Goal: Entertainment & Leisure: Consume media (video, audio)

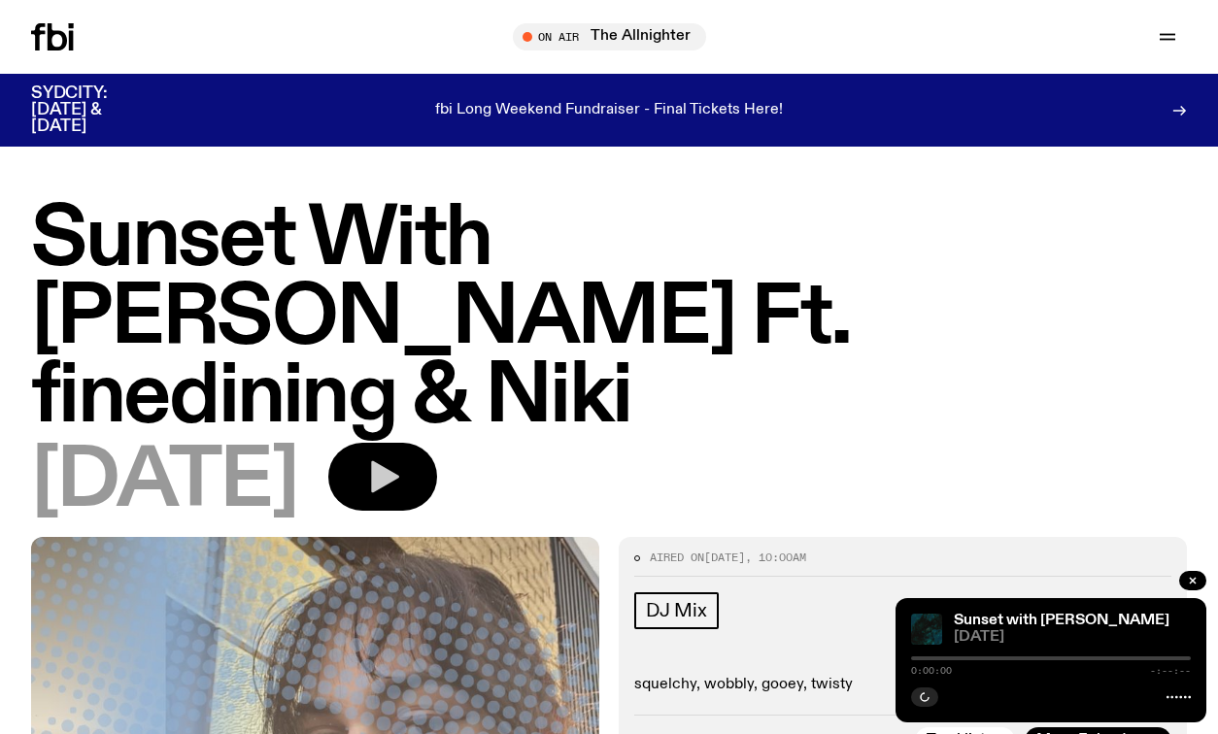
click at [437, 443] on button "button" at bounding box center [382, 477] width 109 height 68
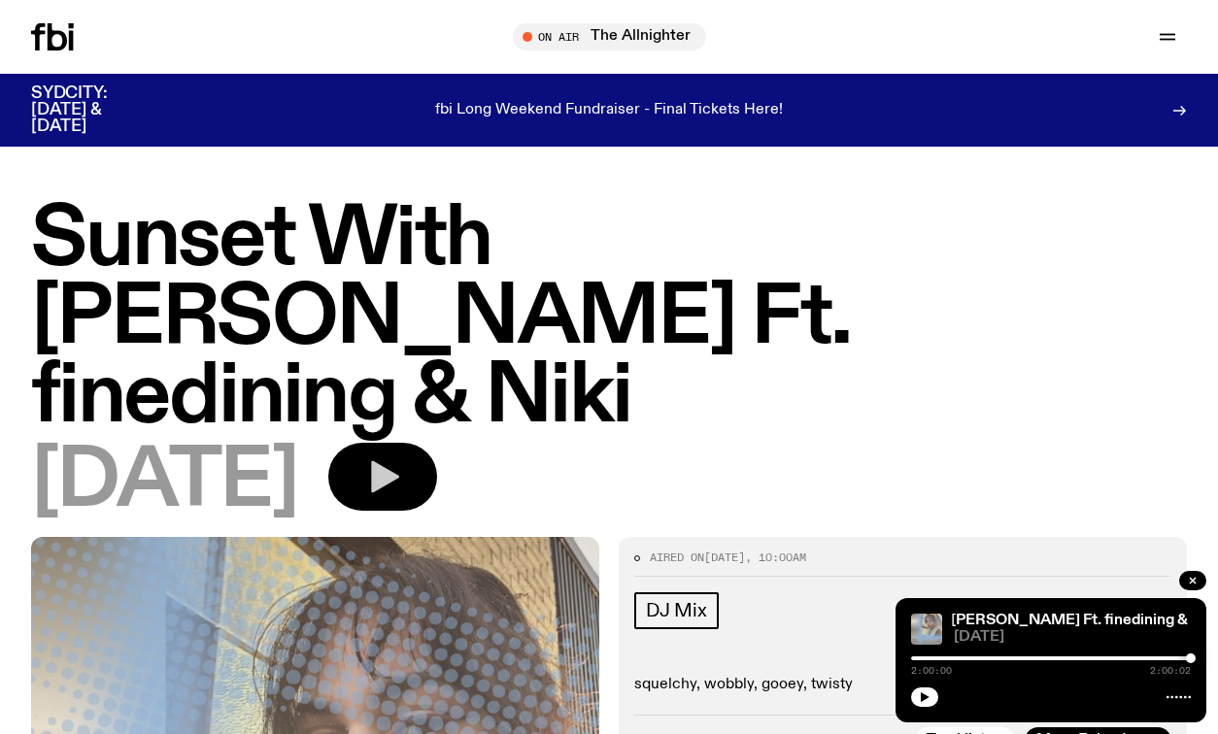
click at [399, 461] on icon "button" at bounding box center [385, 477] width 28 height 32
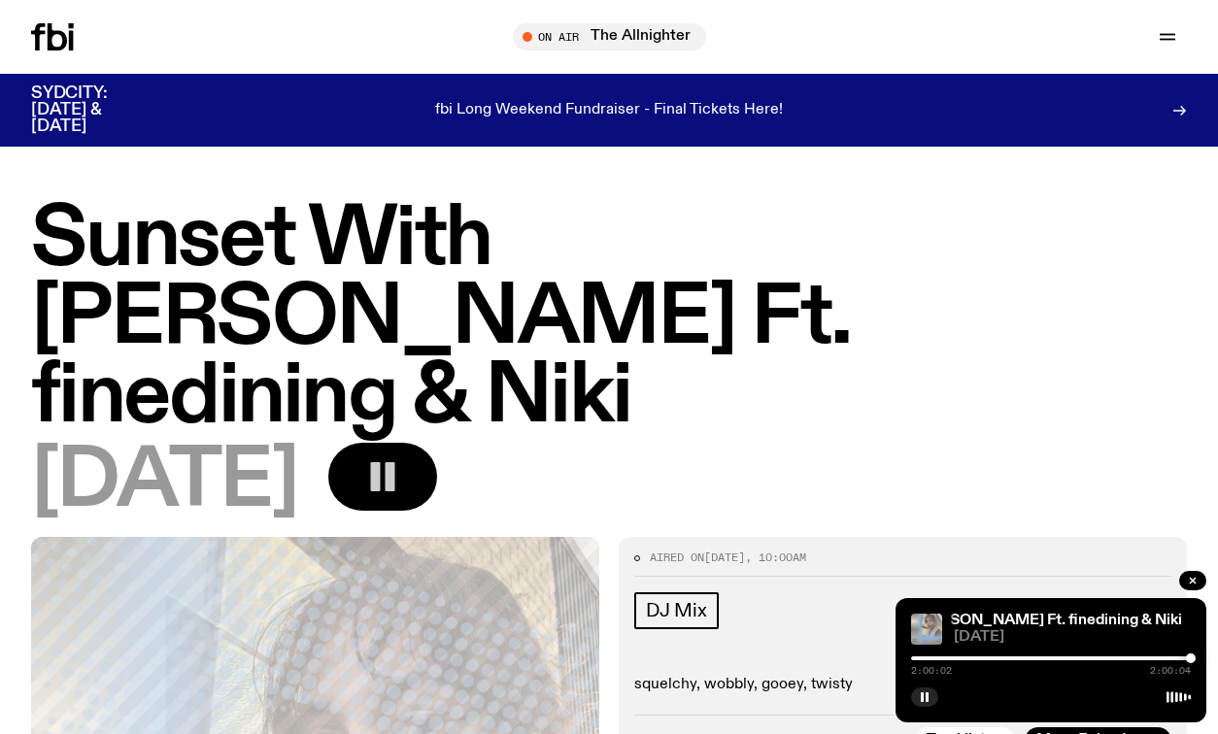
click at [918, 657] on div at bounding box center [1051, 659] width 280 height 4
